Goal: Information Seeking & Learning: Learn about a topic

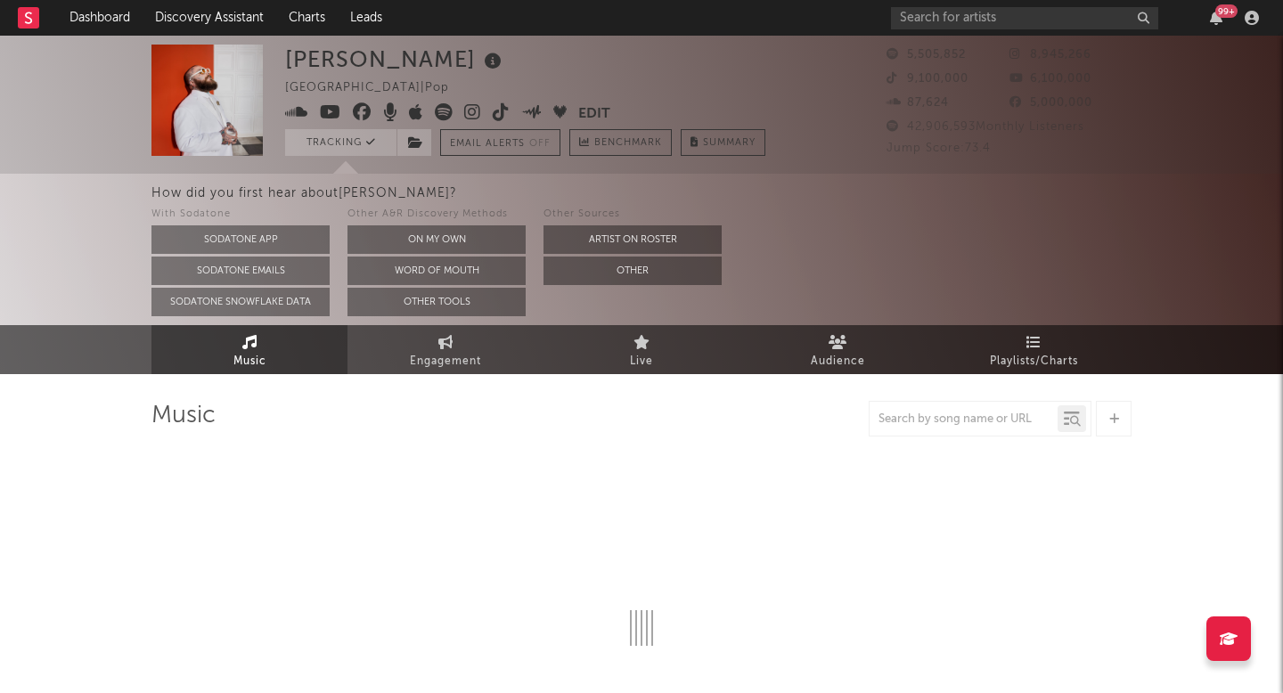
select select "6m"
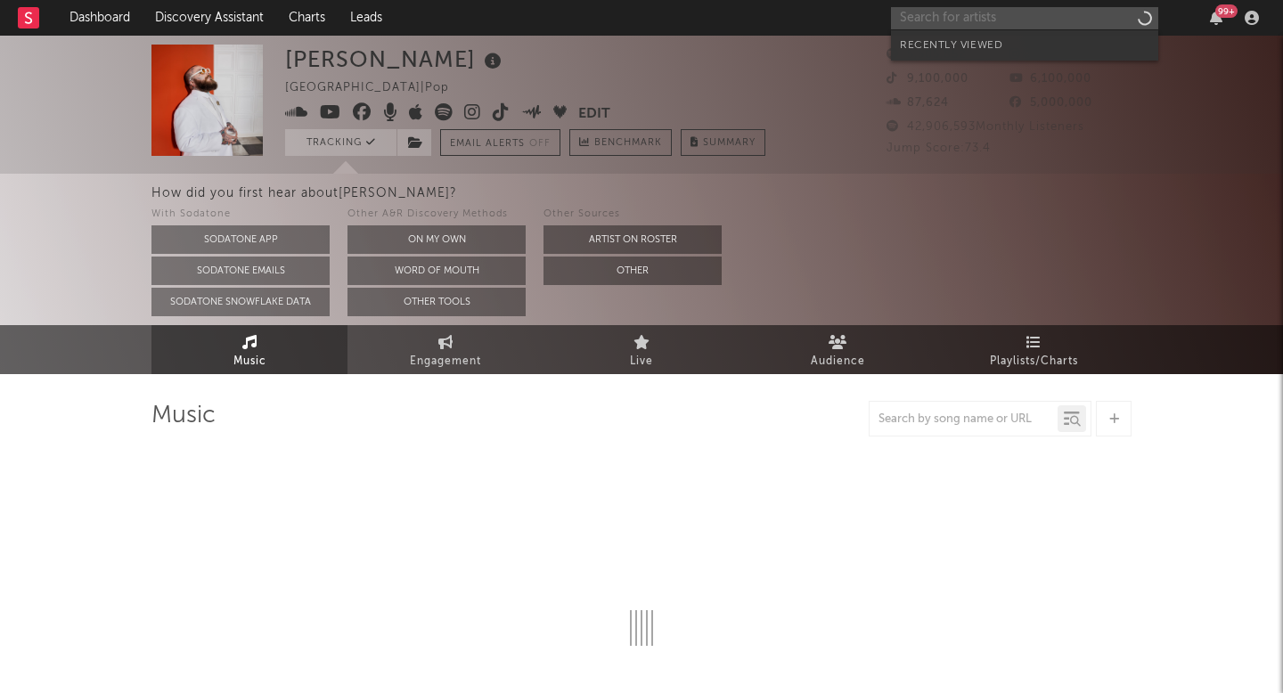
click at [1010, 10] on input "text" at bounding box center [1024, 18] width 267 height 22
type input "xo"
select select "6m"
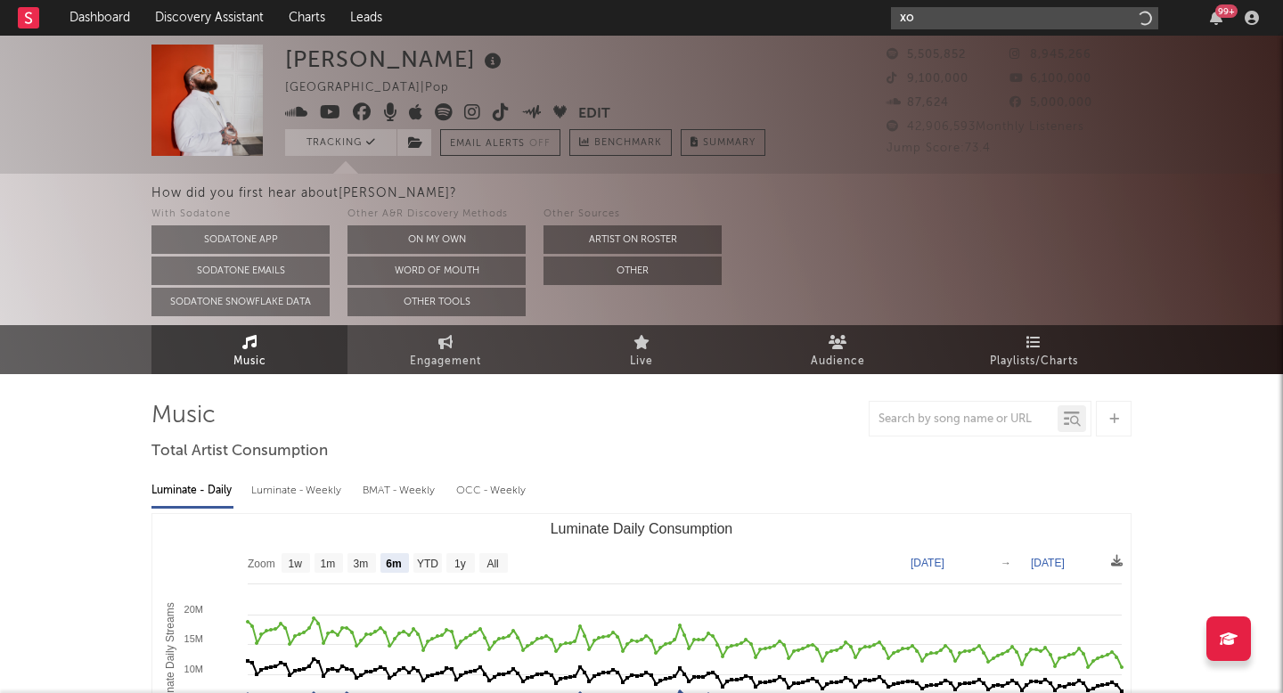
click at [1016, 24] on input "xo" at bounding box center [1024, 18] width 267 height 22
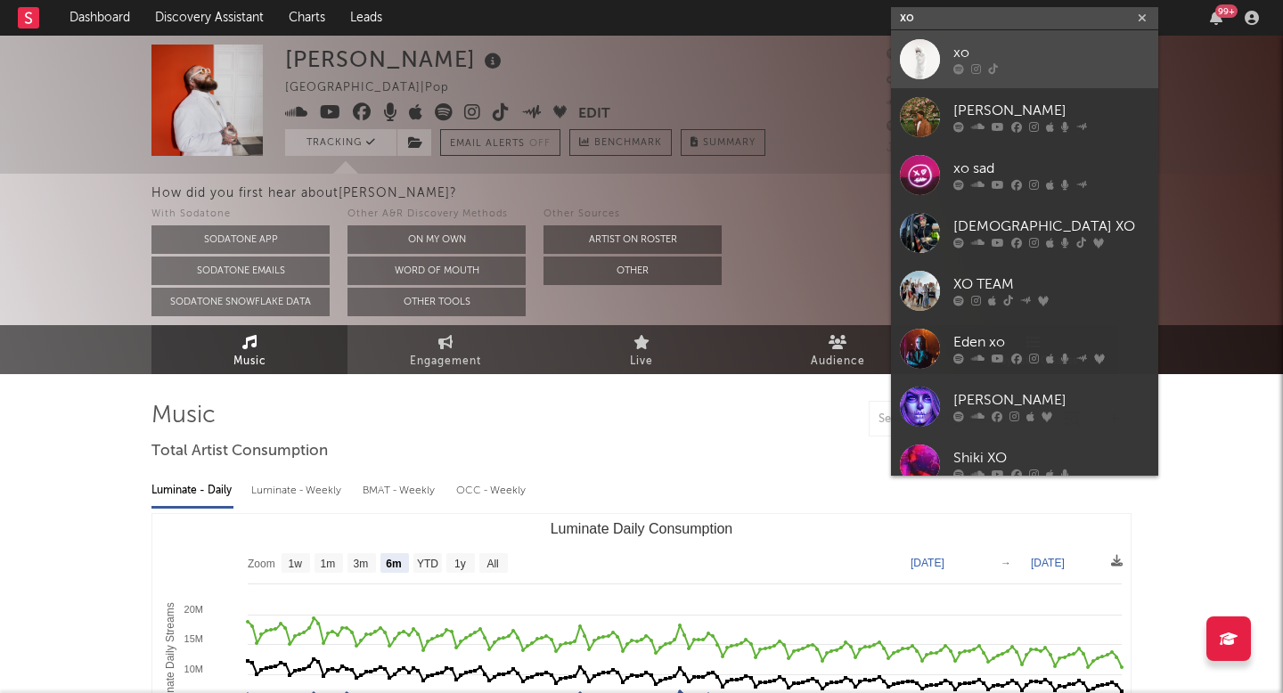
type input "xo"
click at [1003, 50] on div "xo" at bounding box center [1051, 53] width 196 height 21
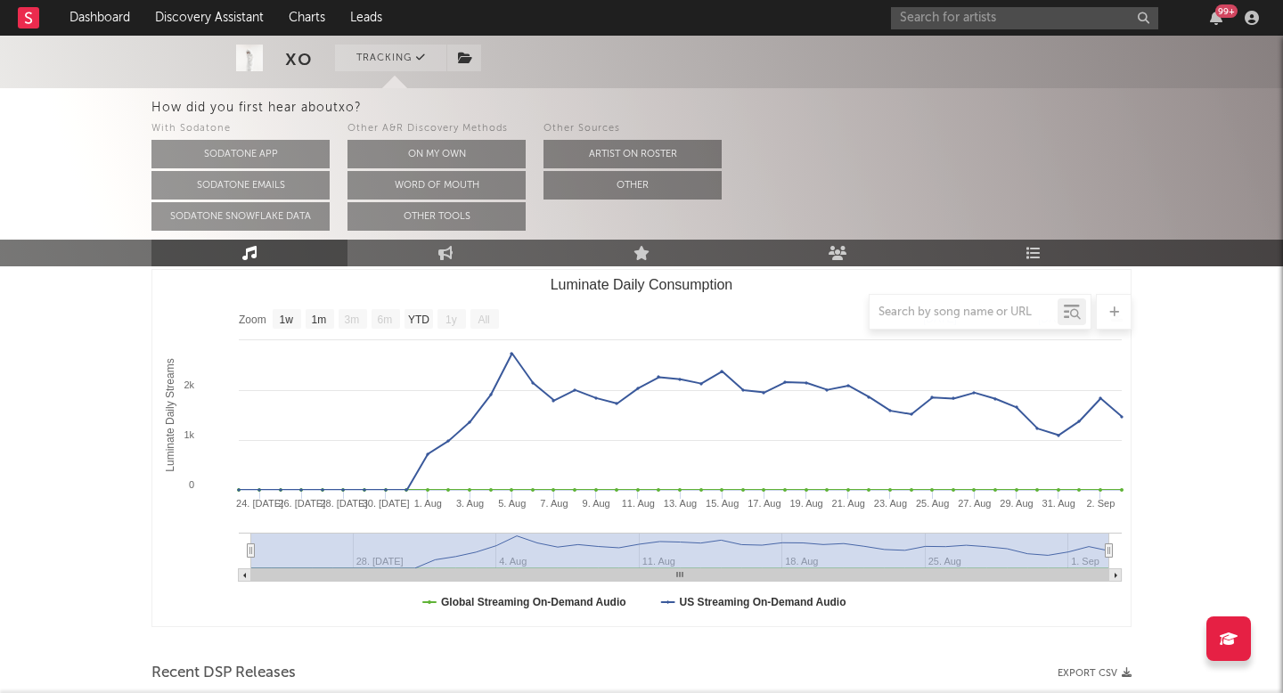
scroll to position [205, 0]
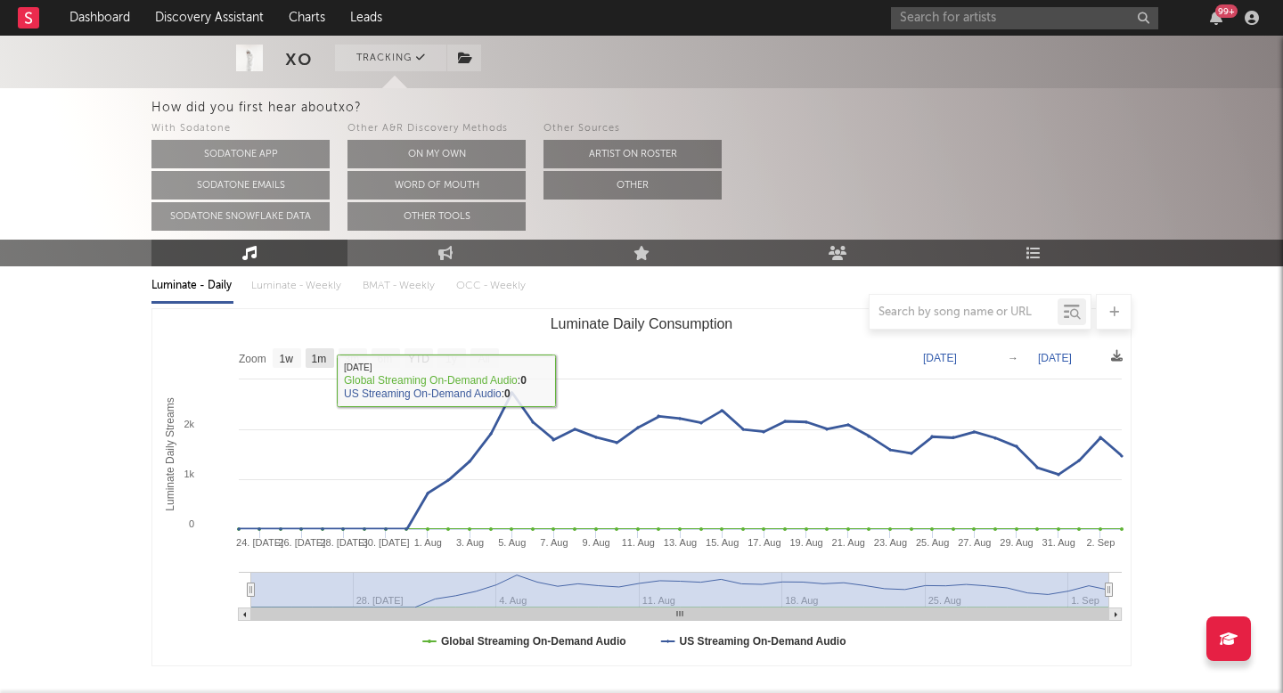
click at [323, 350] on rect "Luminate Daily Consumption" at bounding box center [320, 358] width 29 height 20
select select "1m"
type input "2025-08-03"
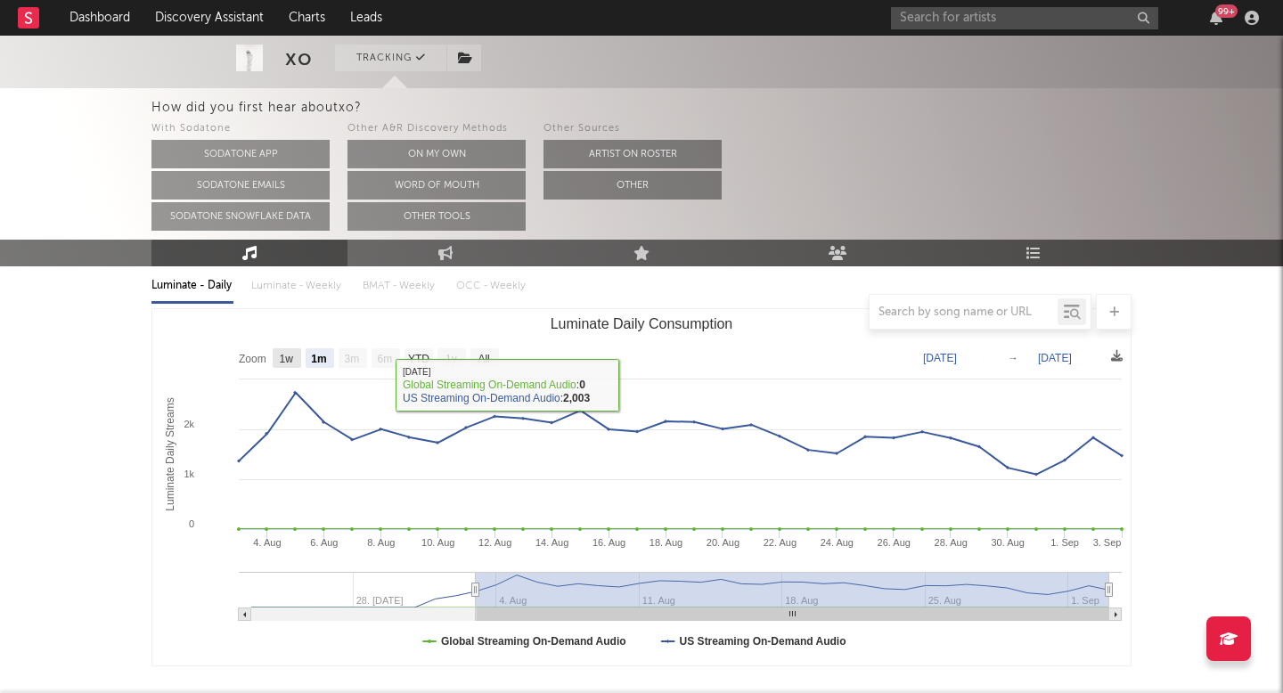
click at [277, 363] on rect "Luminate Daily Consumption" at bounding box center [287, 358] width 29 height 20
select select "1w"
type input "2025-08-28"
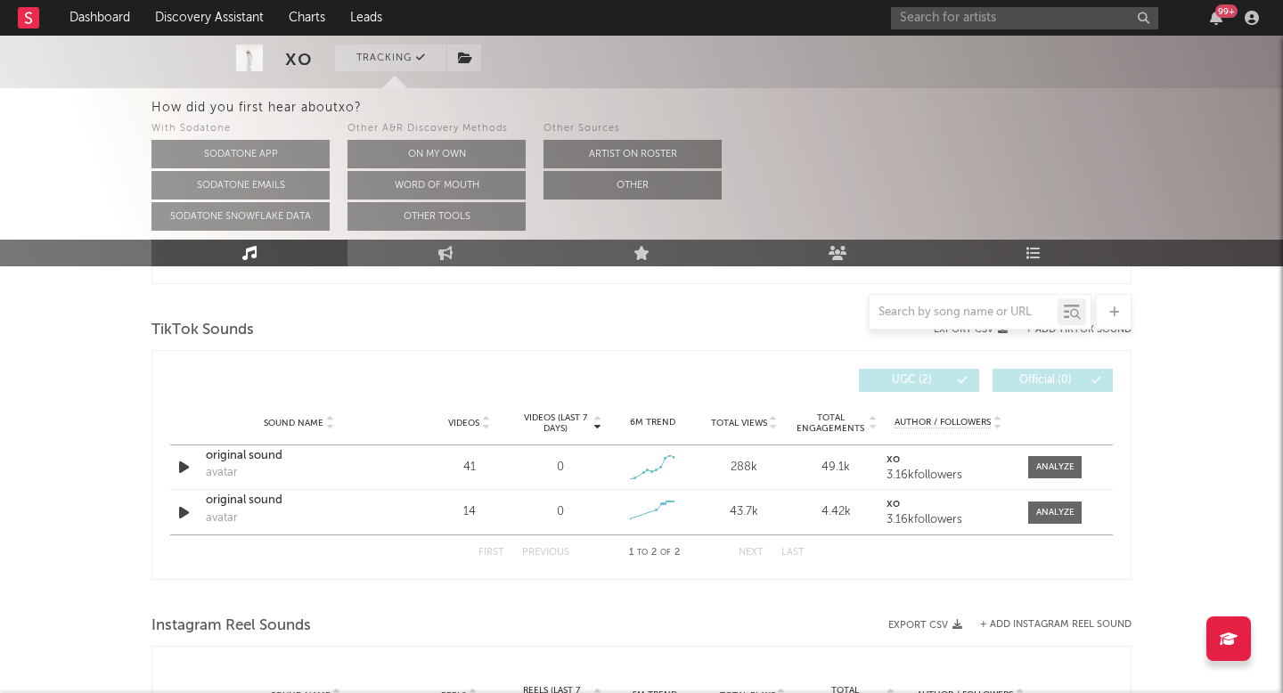
scroll to position [1545, 0]
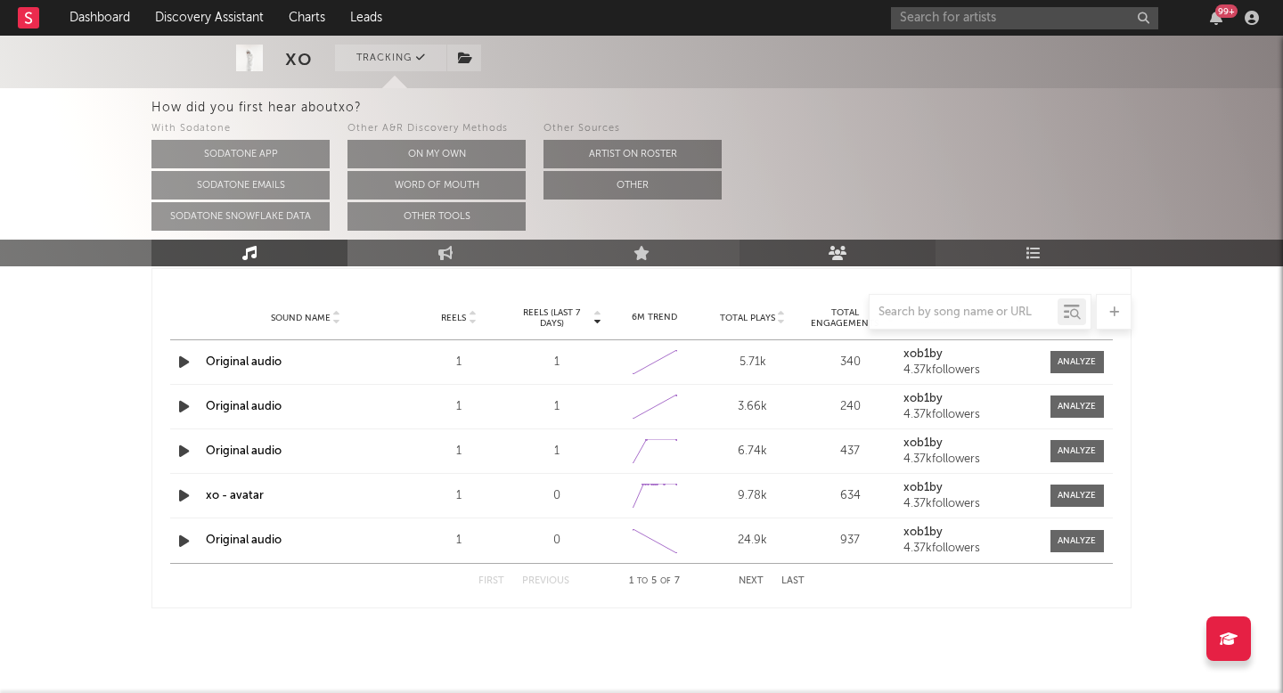
click at [835, 248] on icon at bounding box center [837, 253] width 19 height 14
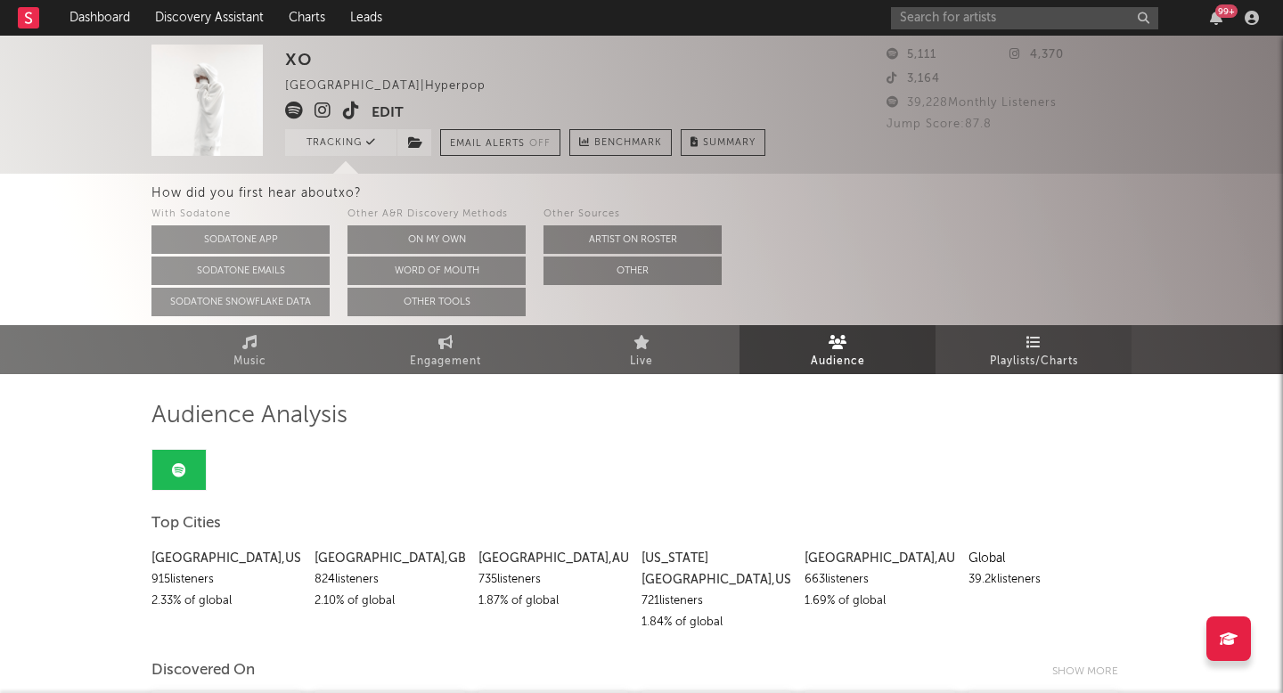
click at [1016, 362] on span "Playlists/Charts" at bounding box center [1034, 361] width 88 height 21
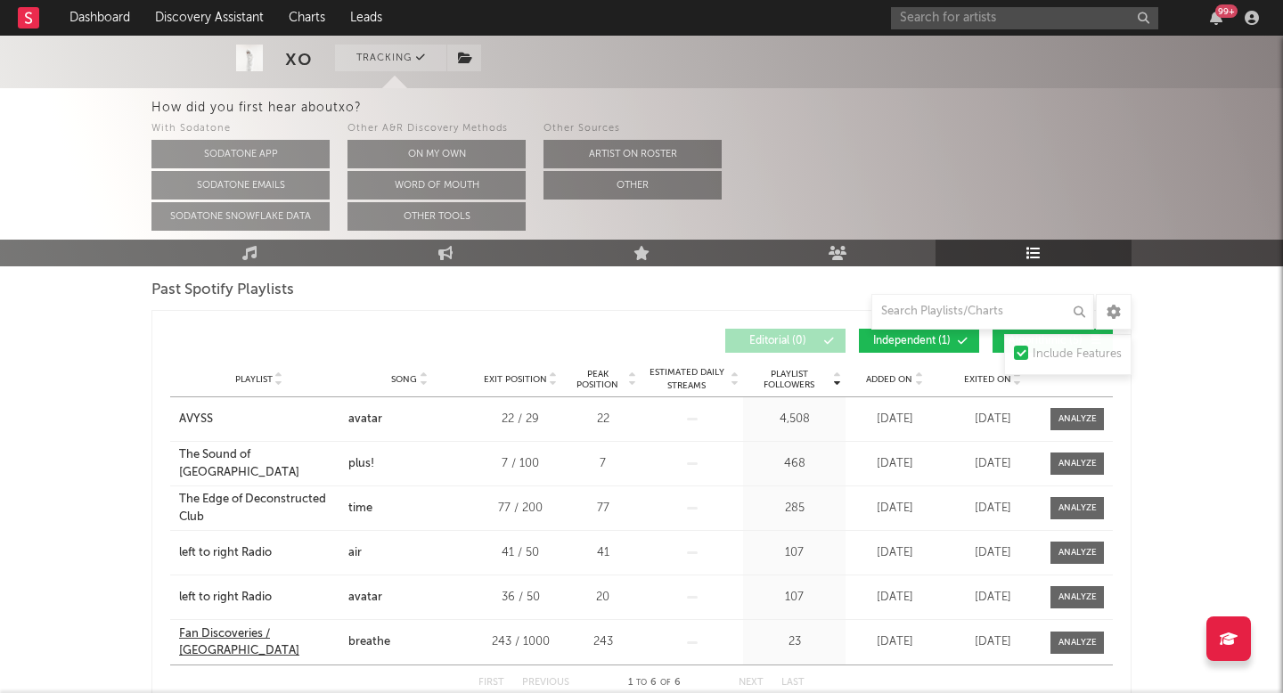
scroll to position [636, 0]
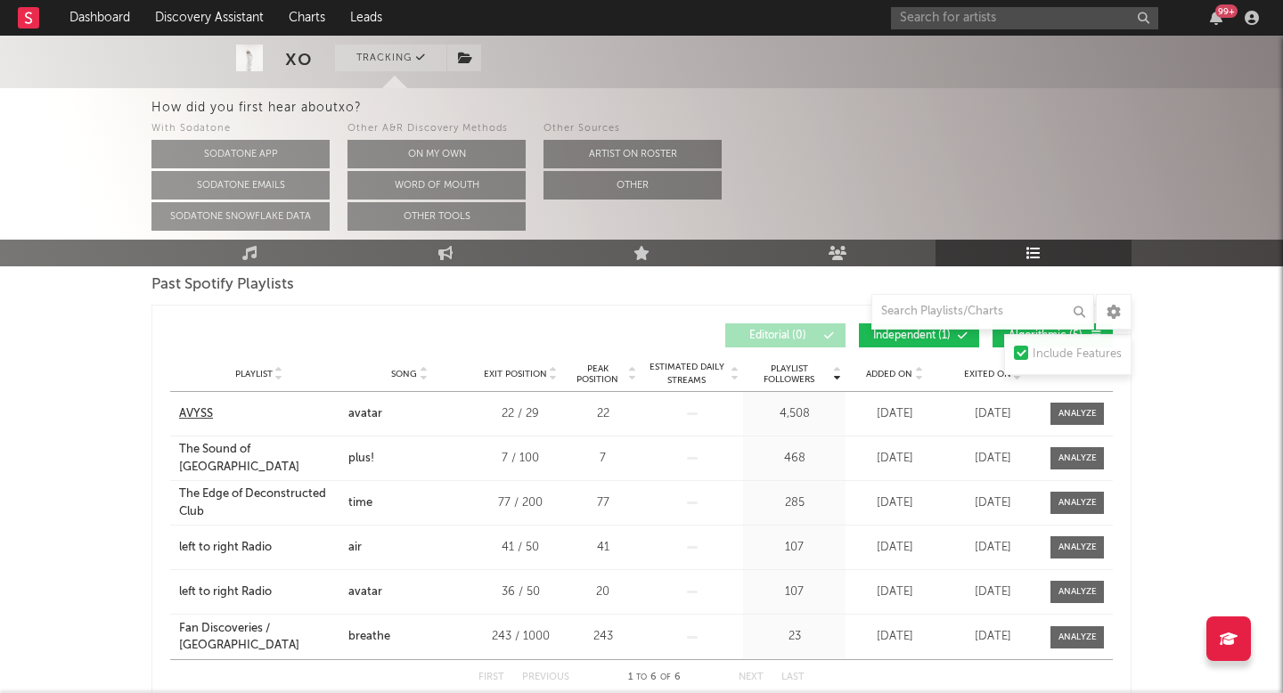
click at [212, 417] on div "AVYSS" at bounding box center [196, 414] width 34 height 18
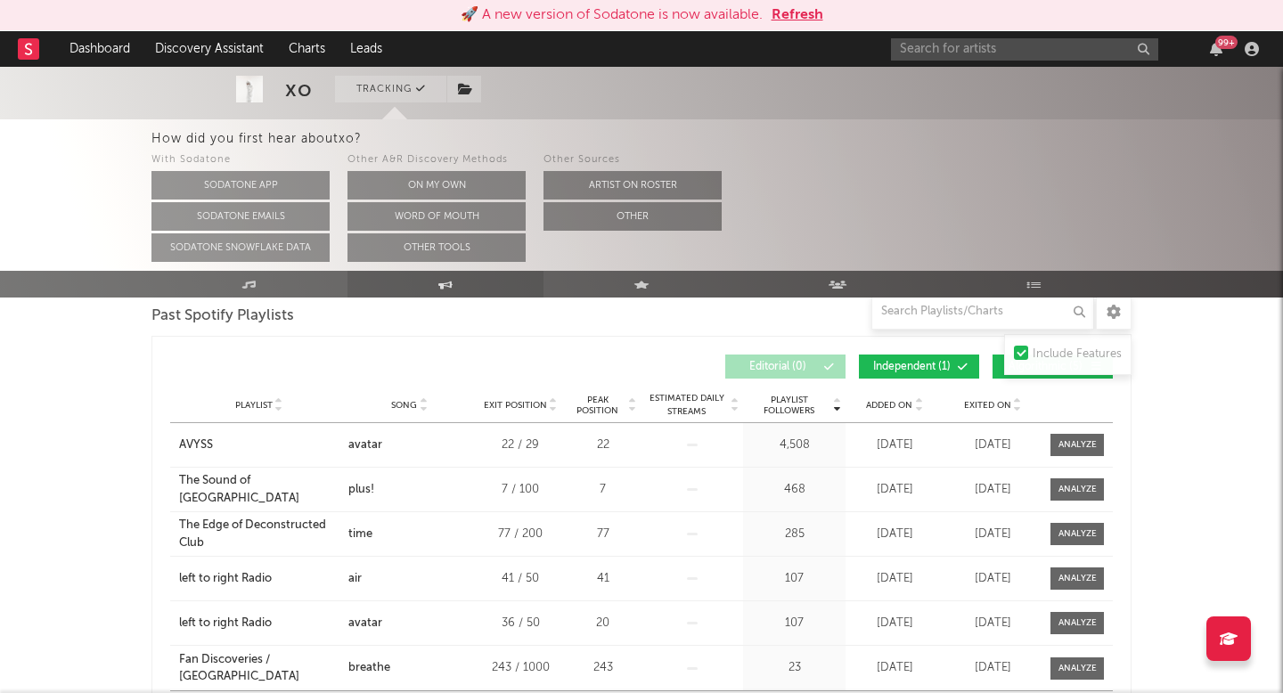
click at [459, 285] on link "Engagement" at bounding box center [445, 284] width 196 height 27
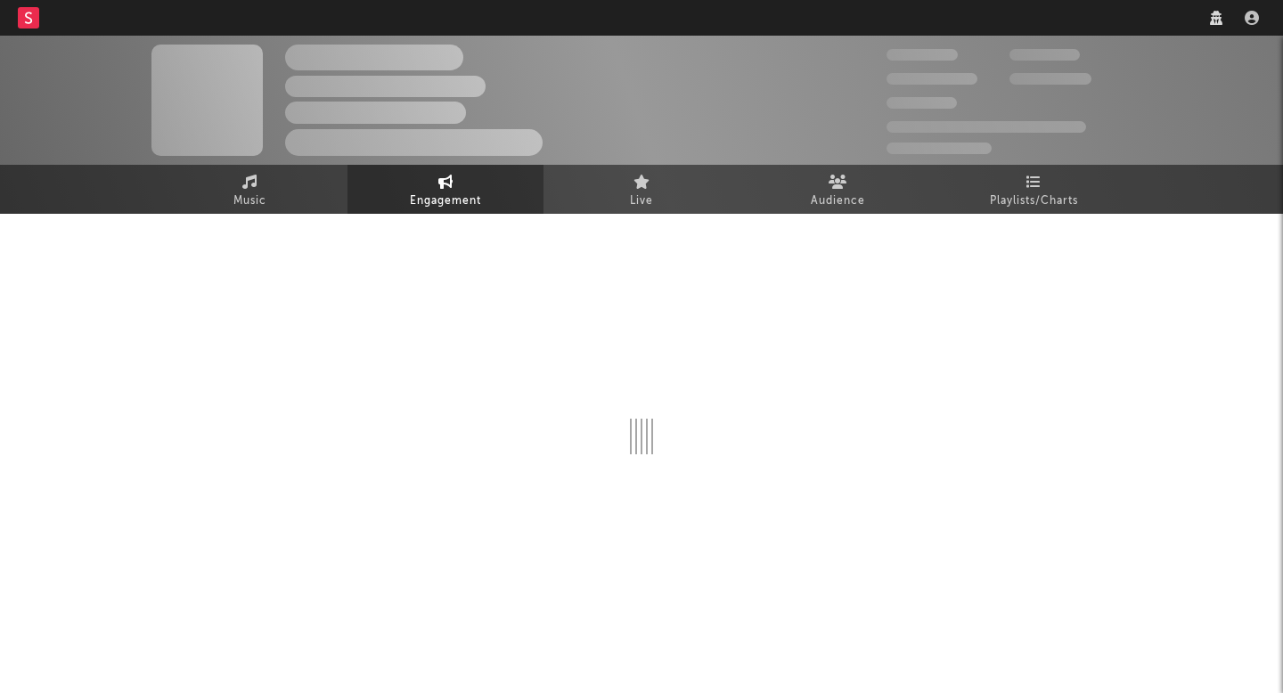
select select "1w"
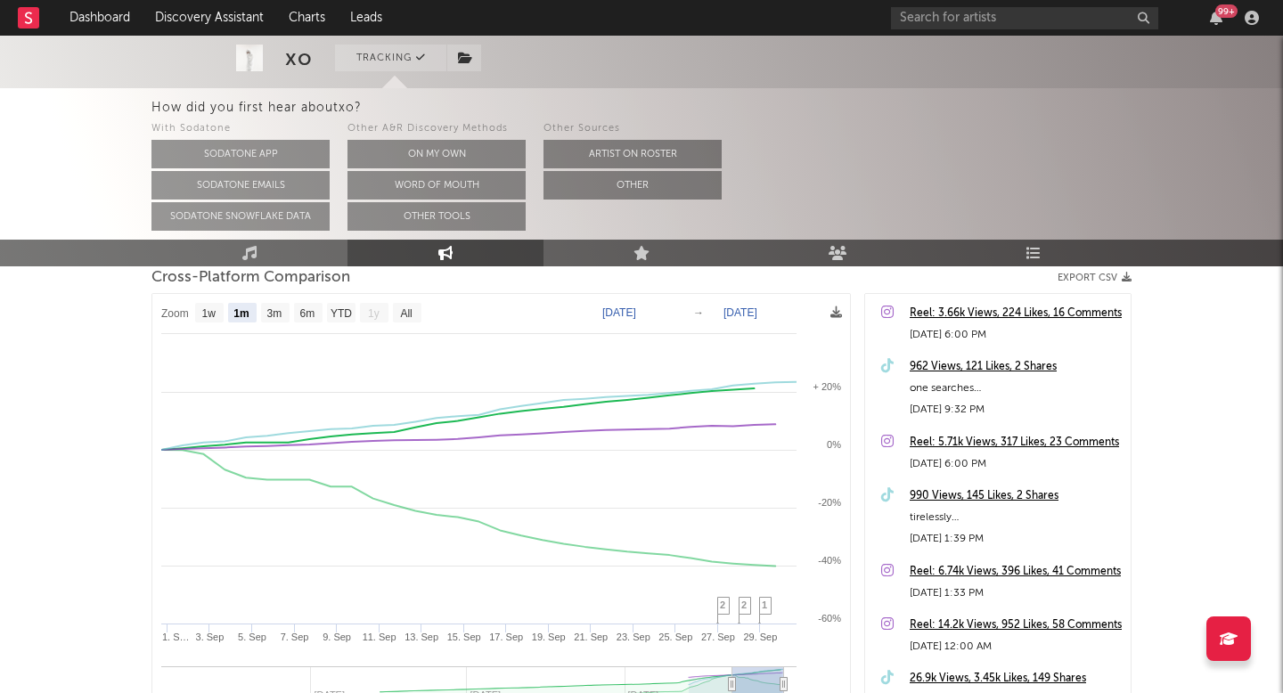
scroll to position [259, 0]
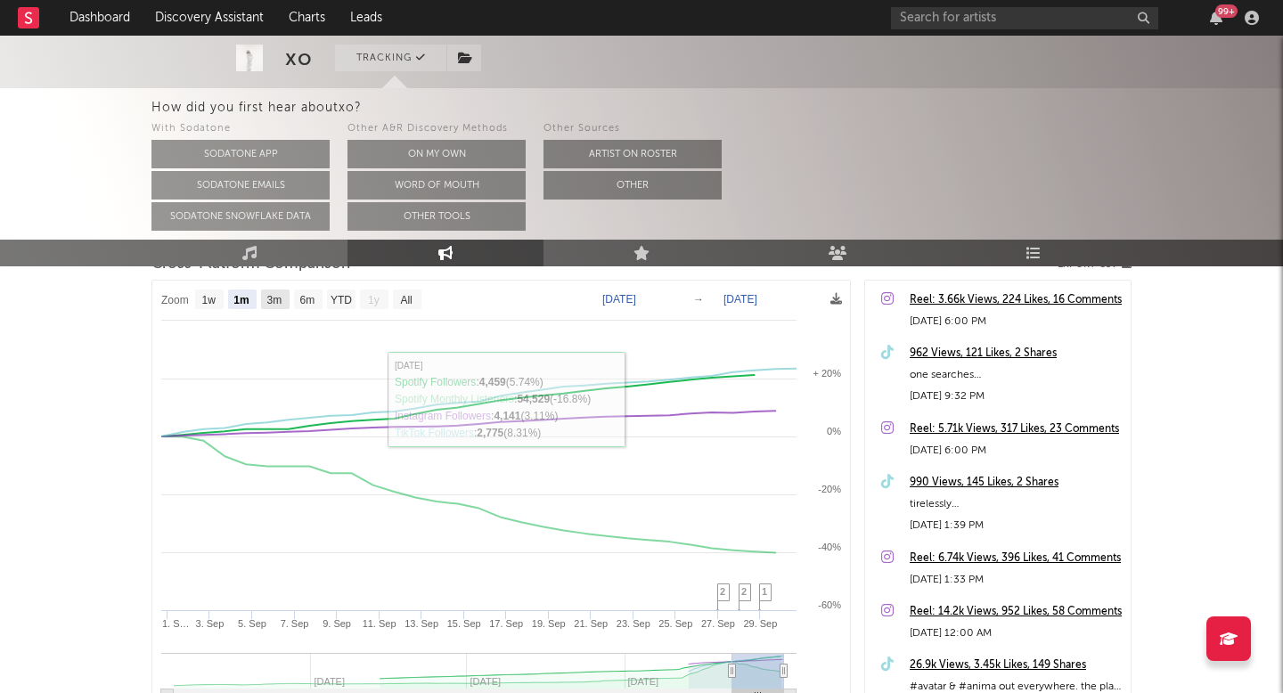
click at [275, 295] on text "3m" at bounding box center [274, 300] width 15 height 12
select select "3m"
type input "[DATE]"
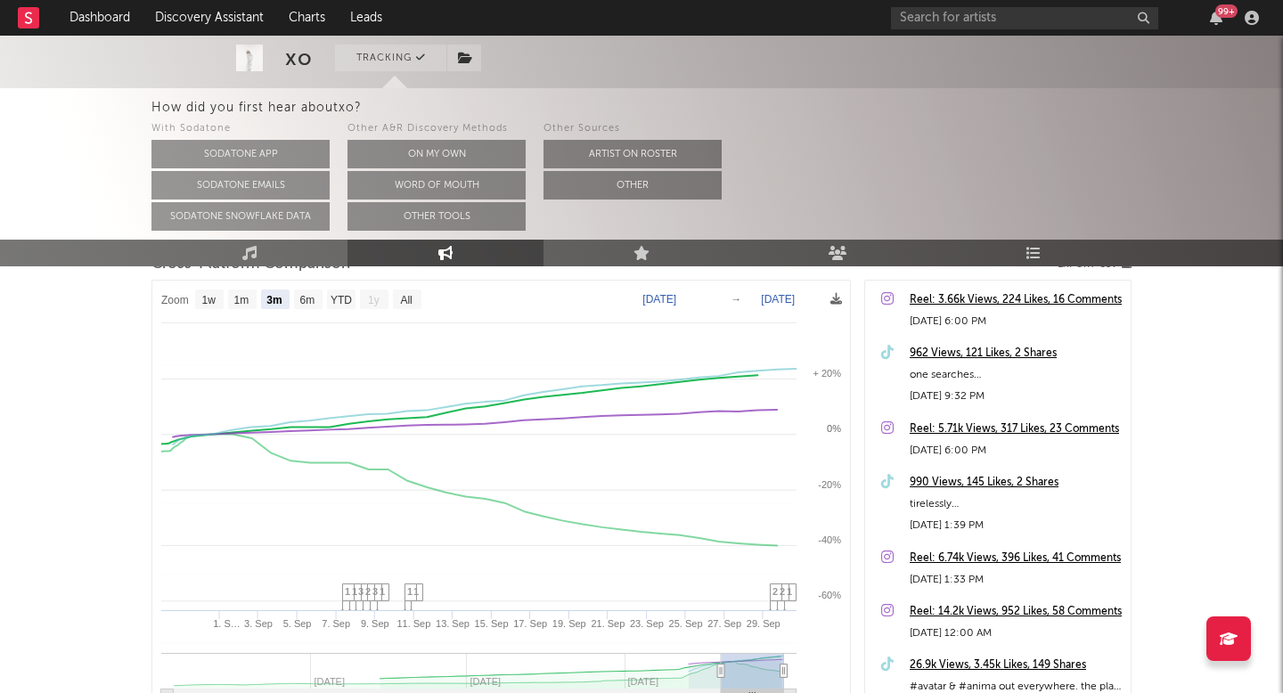
select select "3m"
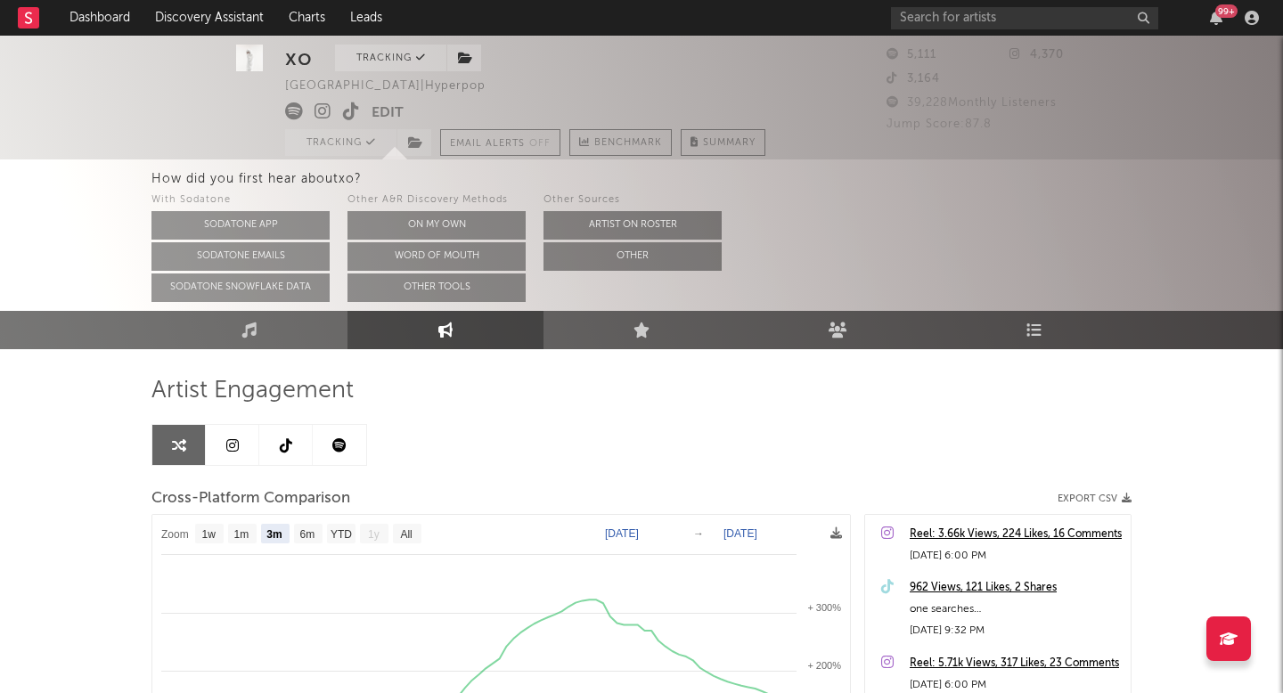
scroll to position [28, 0]
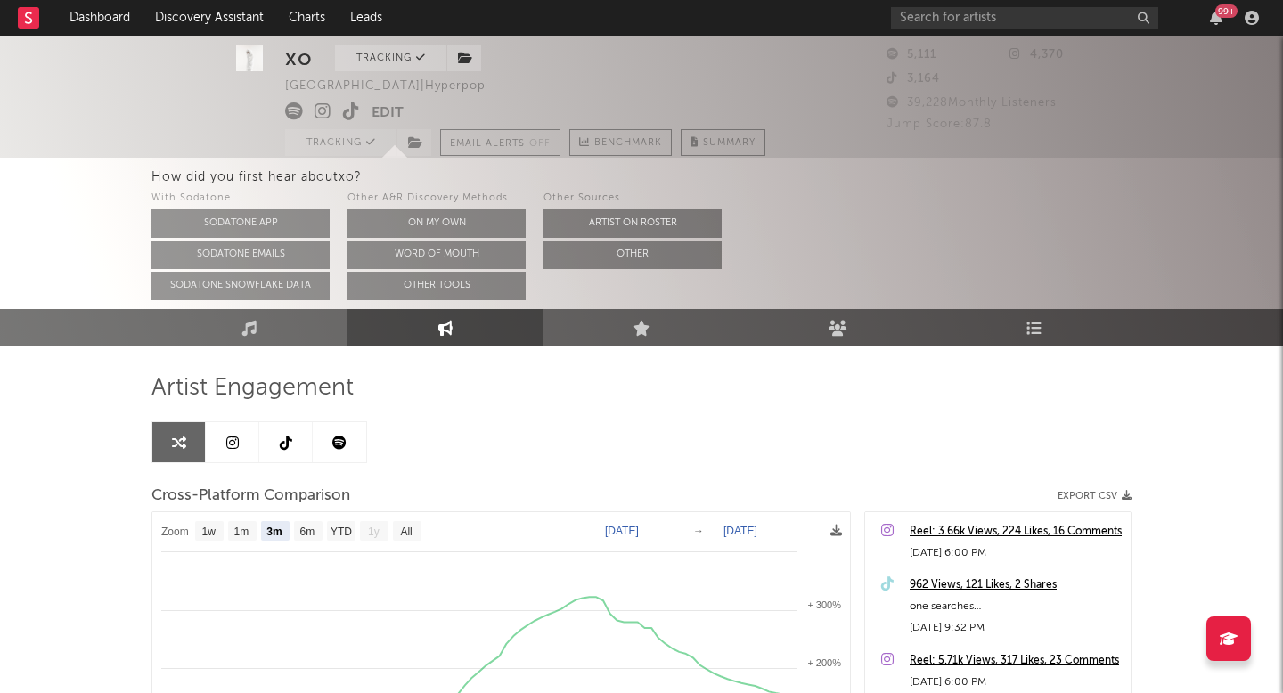
click at [1019, 98] on span "39,228 Monthly Listeners" at bounding box center [971, 103] width 170 height 12
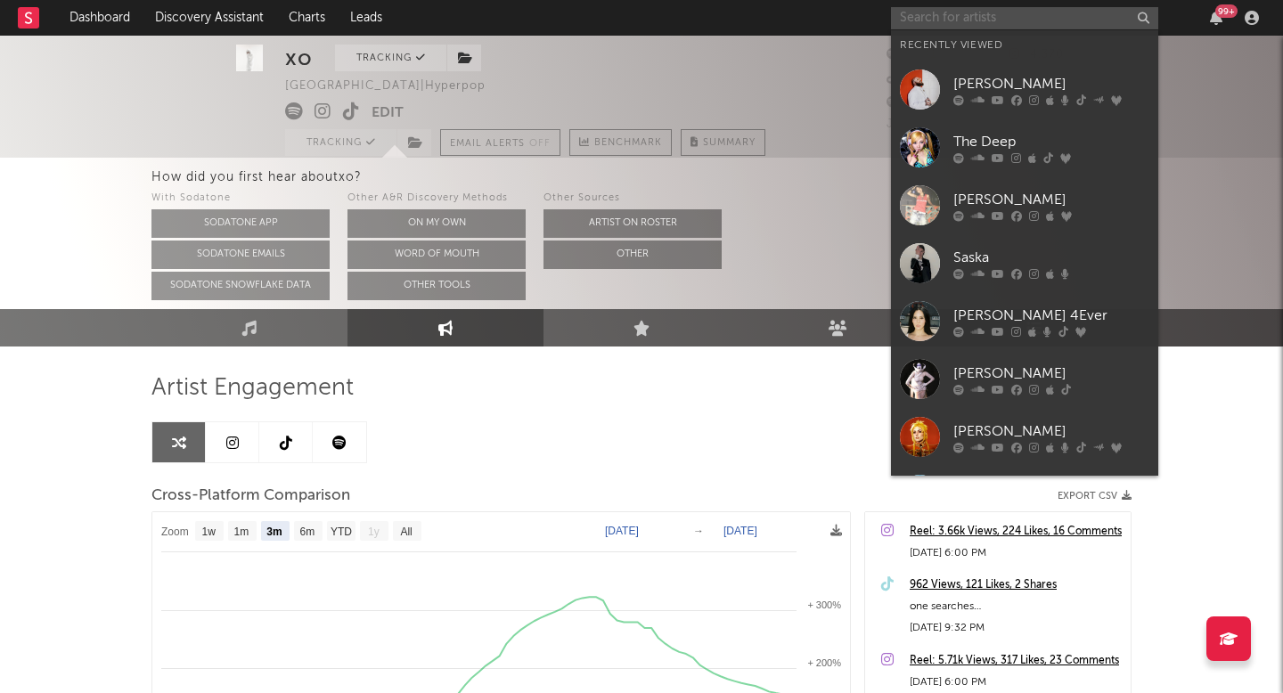
click at [988, 28] on input "text" at bounding box center [1024, 18] width 267 height 22
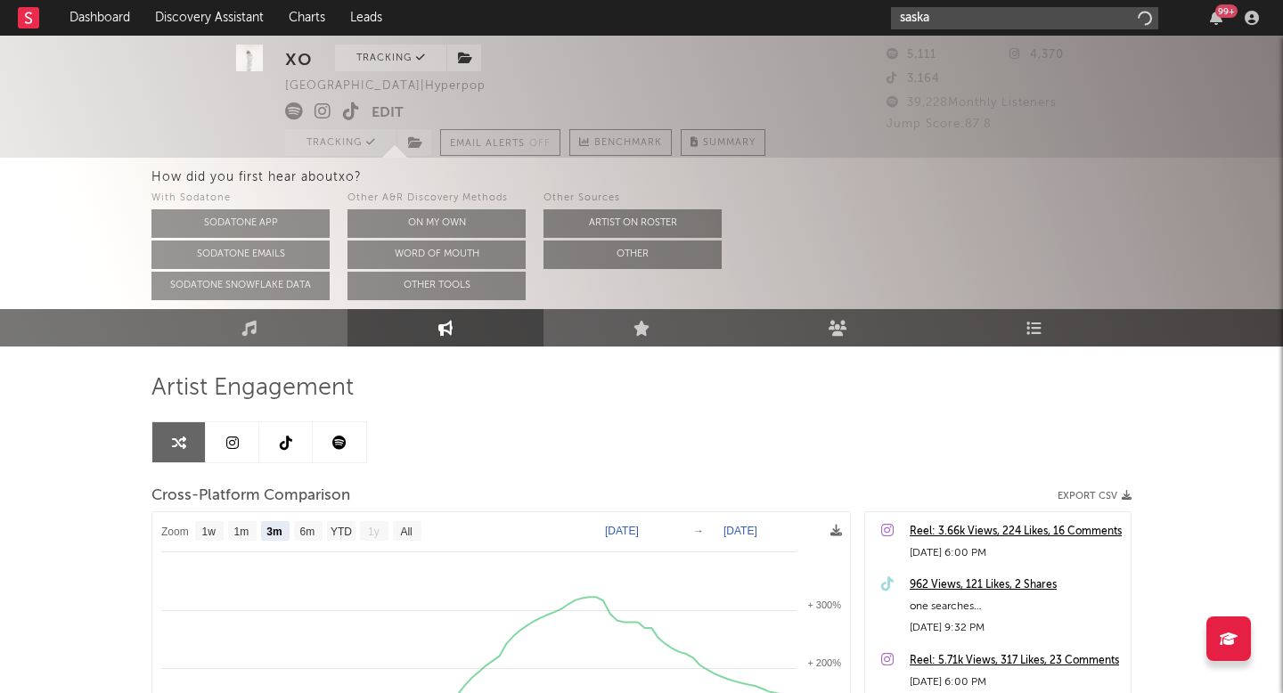
type input "saska"
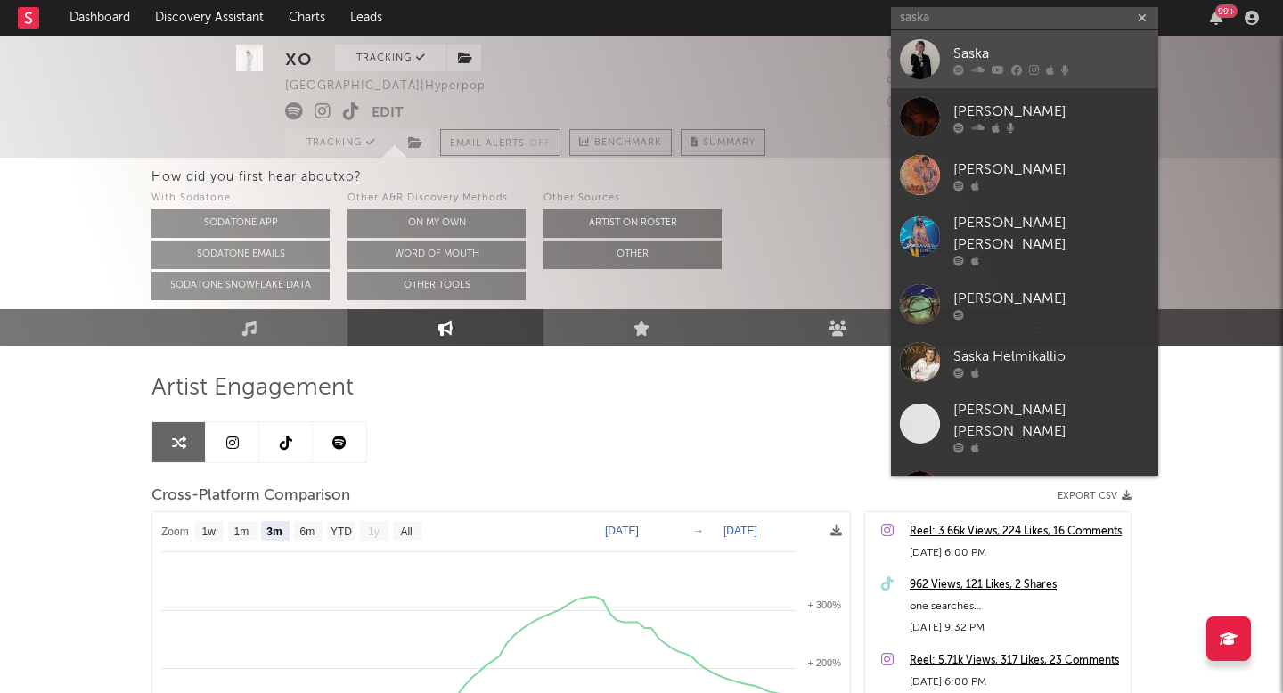
click at [1040, 73] on div at bounding box center [1051, 69] width 196 height 11
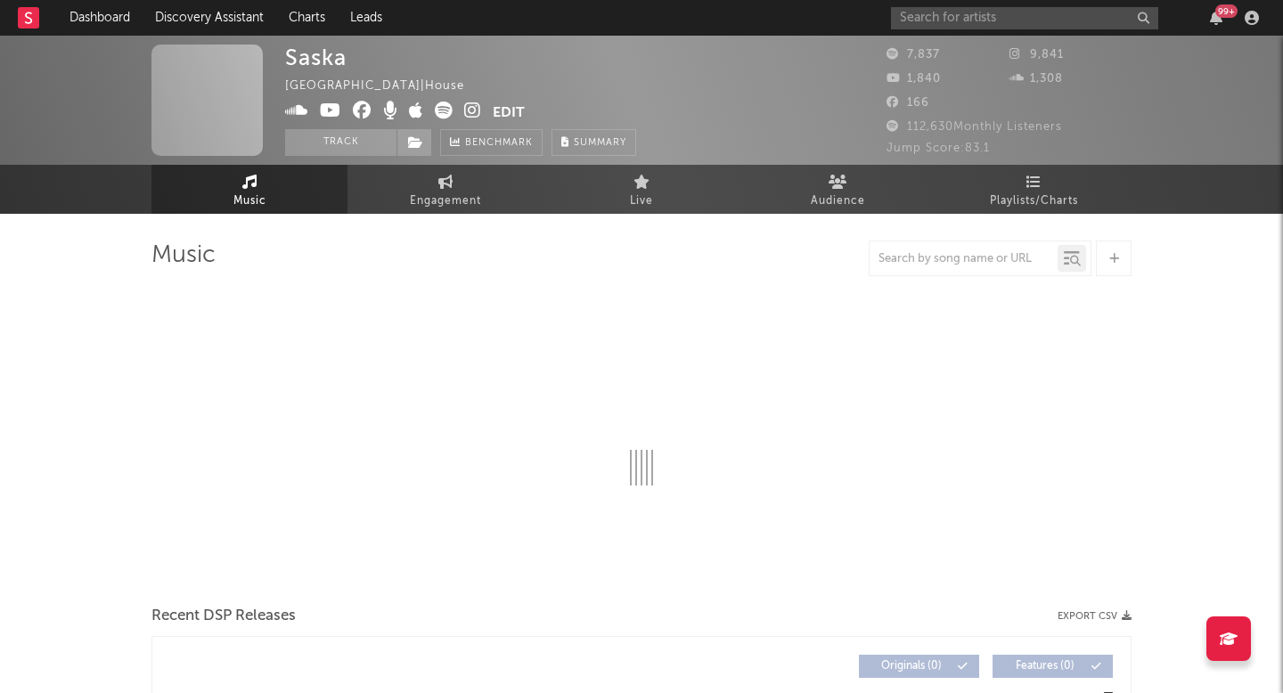
select select "6m"
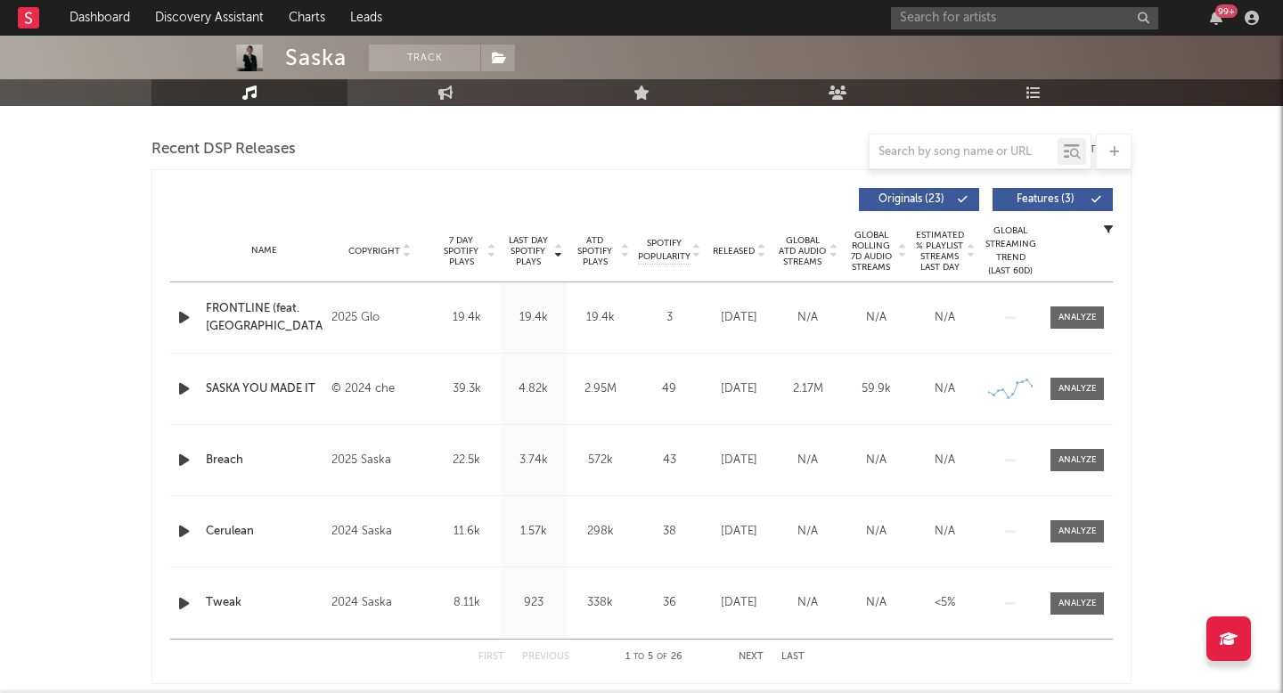
scroll to position [607, 0]
click at [745, 265] on div "Name Copyright Label Album Names Composer Names 7 Day Spotify Plays Last Day Sp…" at bounding box center [641, 252] width 942 height 62
click at [737, 257] on div "Released" at bounding box center [739, 251] width 60 height 13
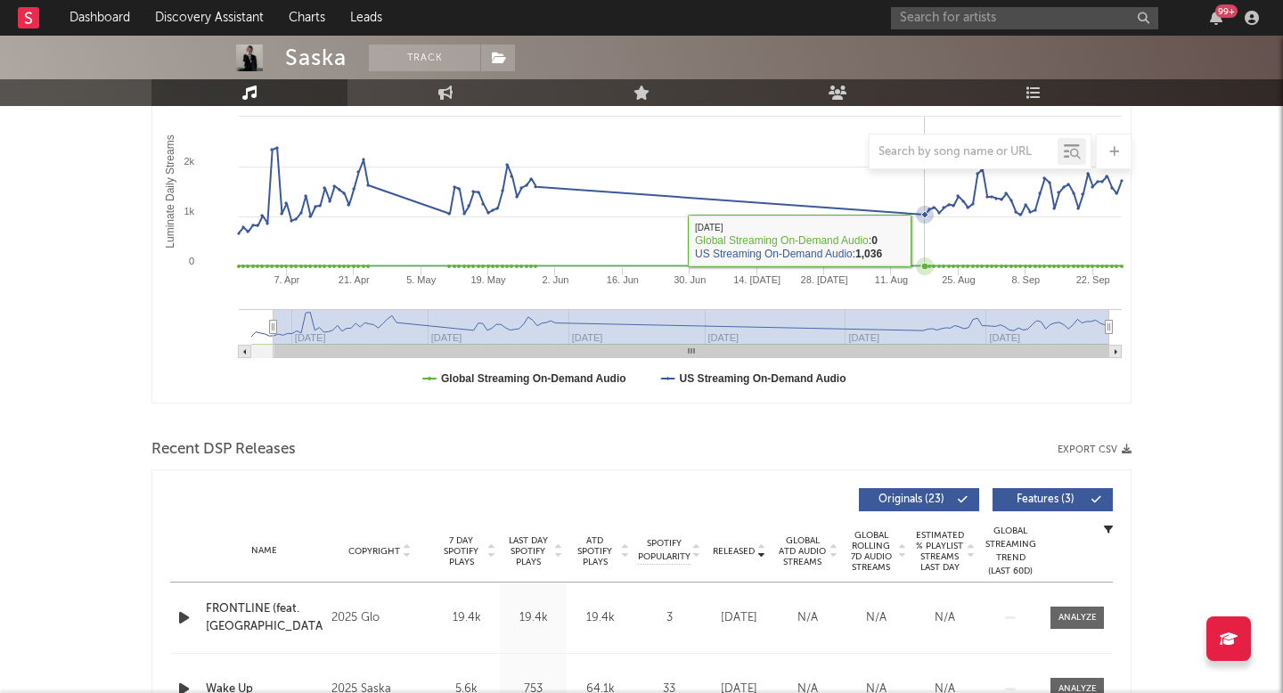
scroll to position [286, 0]
